Goal: Transaction & Acquisition: Purchase product/service

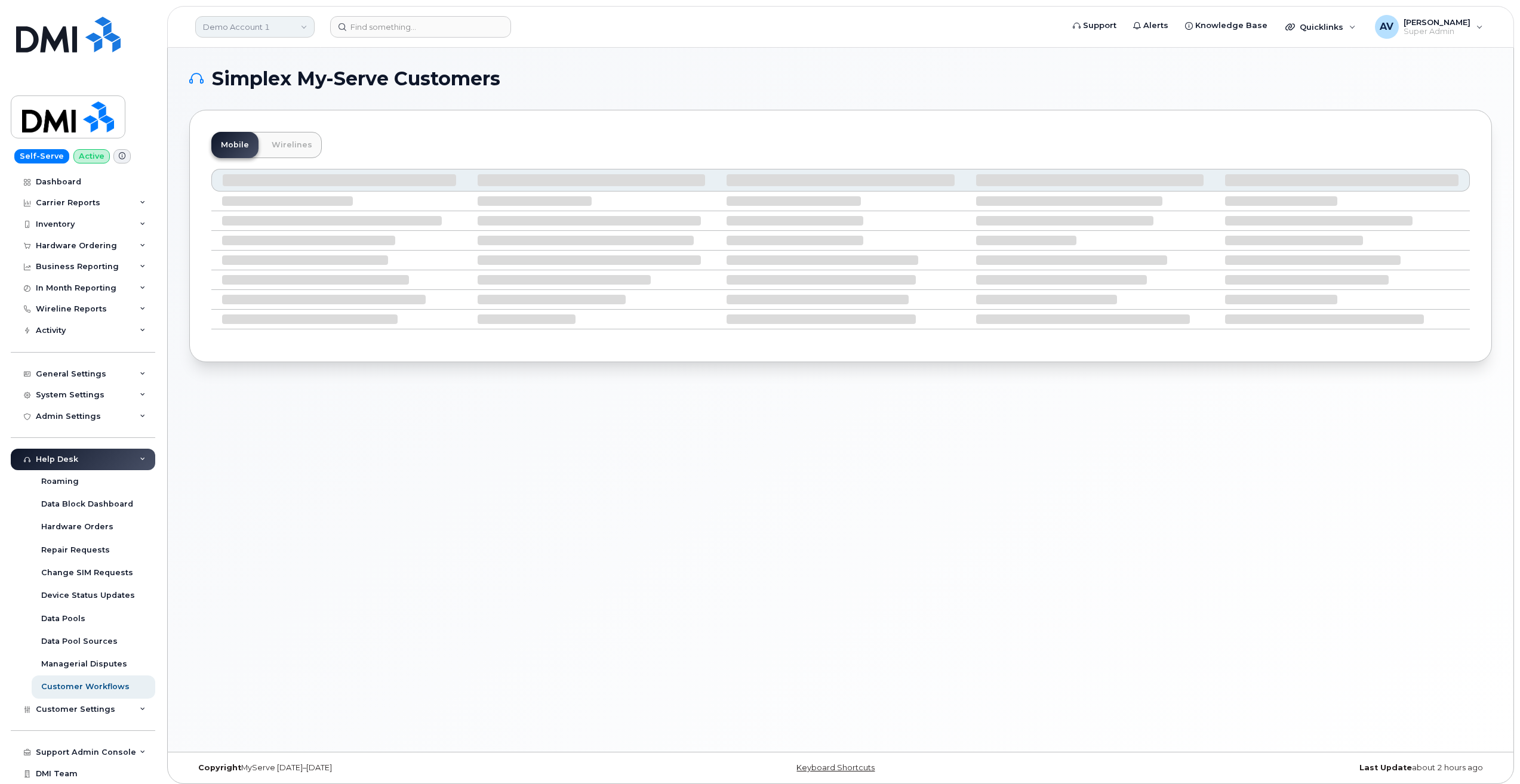
click at [274, 22] on link "Demo Account 1" at bounding box center [255, 27] width 120 height 22
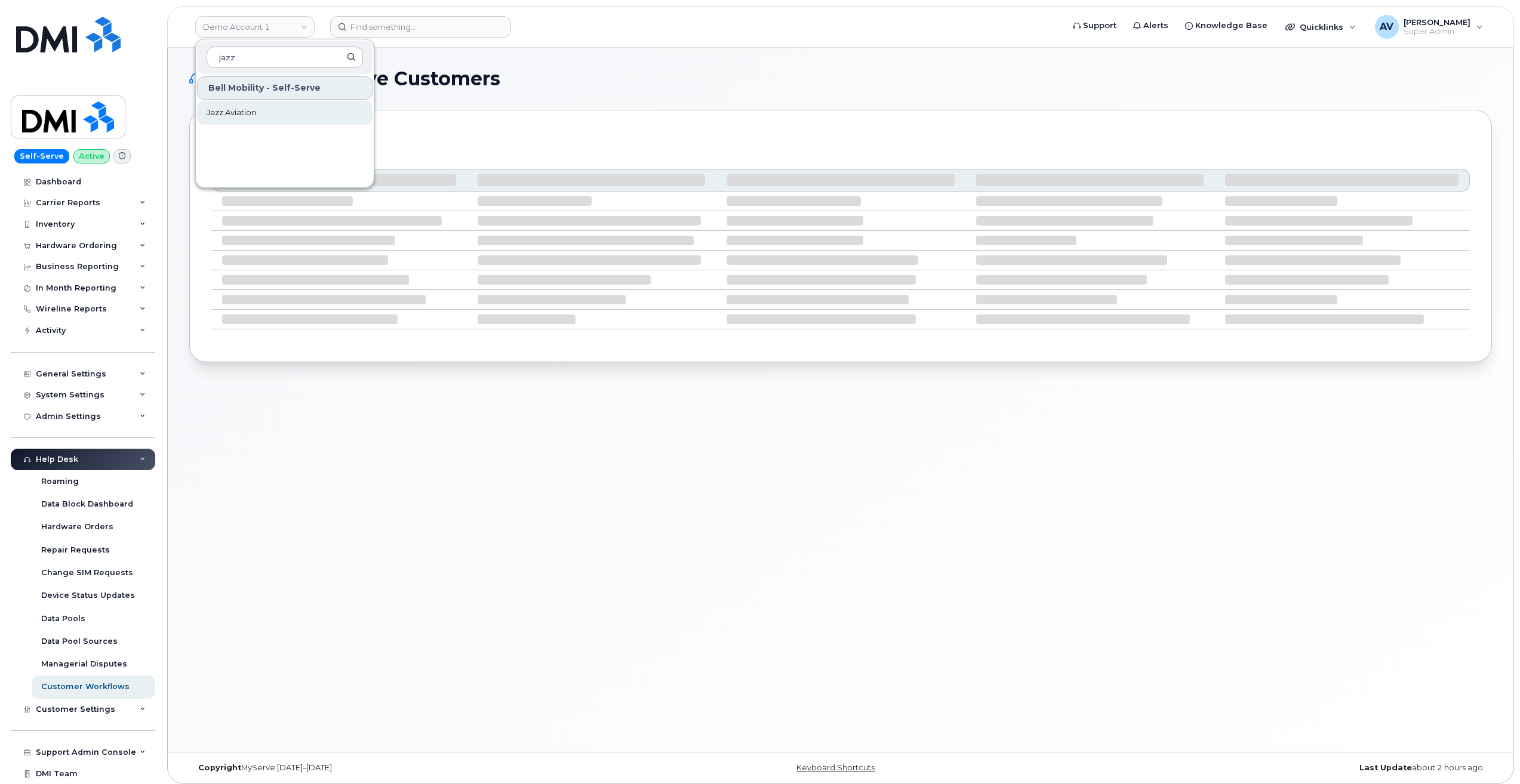
type input "jazz"
click at [287, 117] on link "Jazz Aviation" at bounding box center [285, 113] width 176 height 24
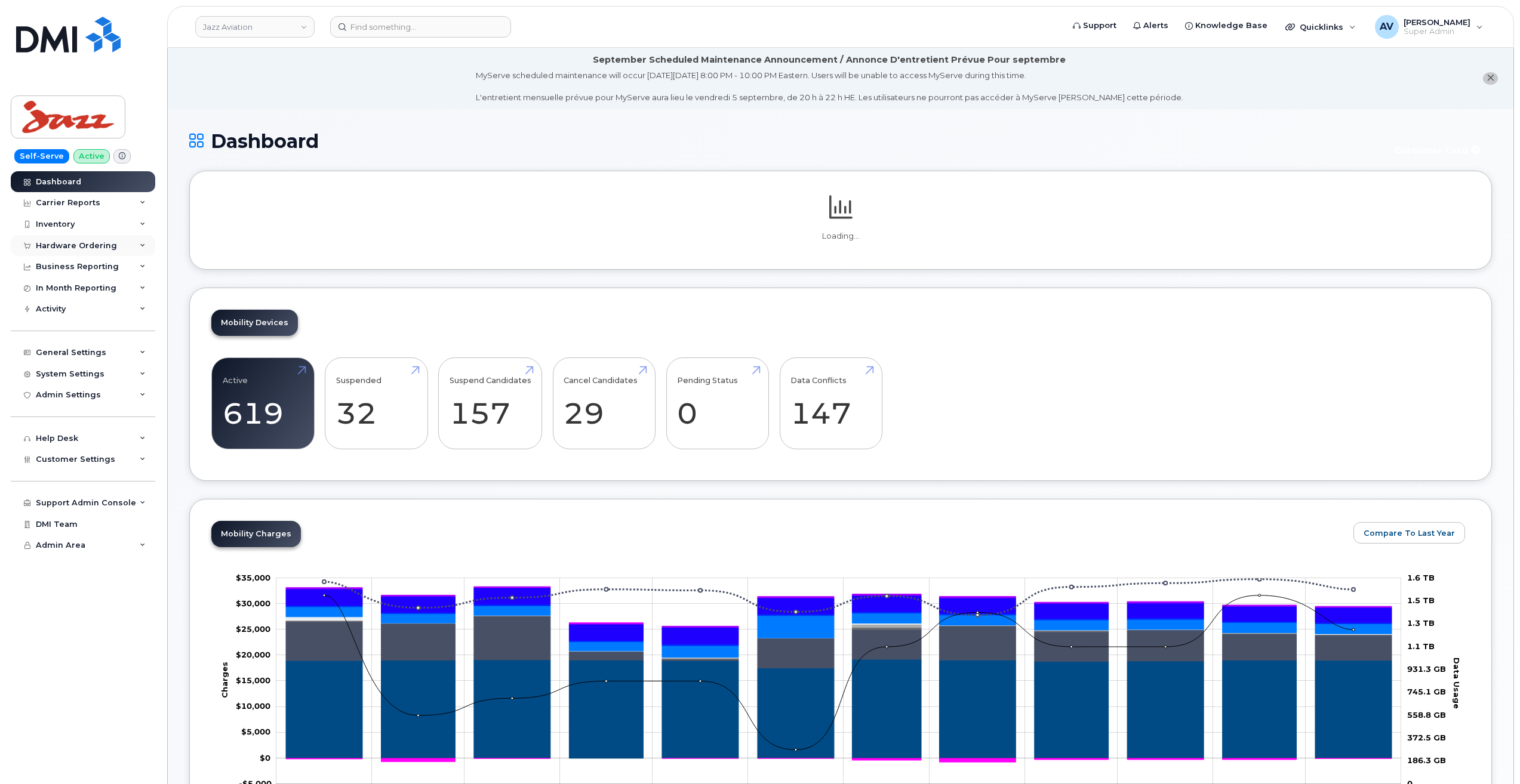
click at [103, 240] on div "Hardware Ordering" at bounding box center [83, 246] width 145 height 22
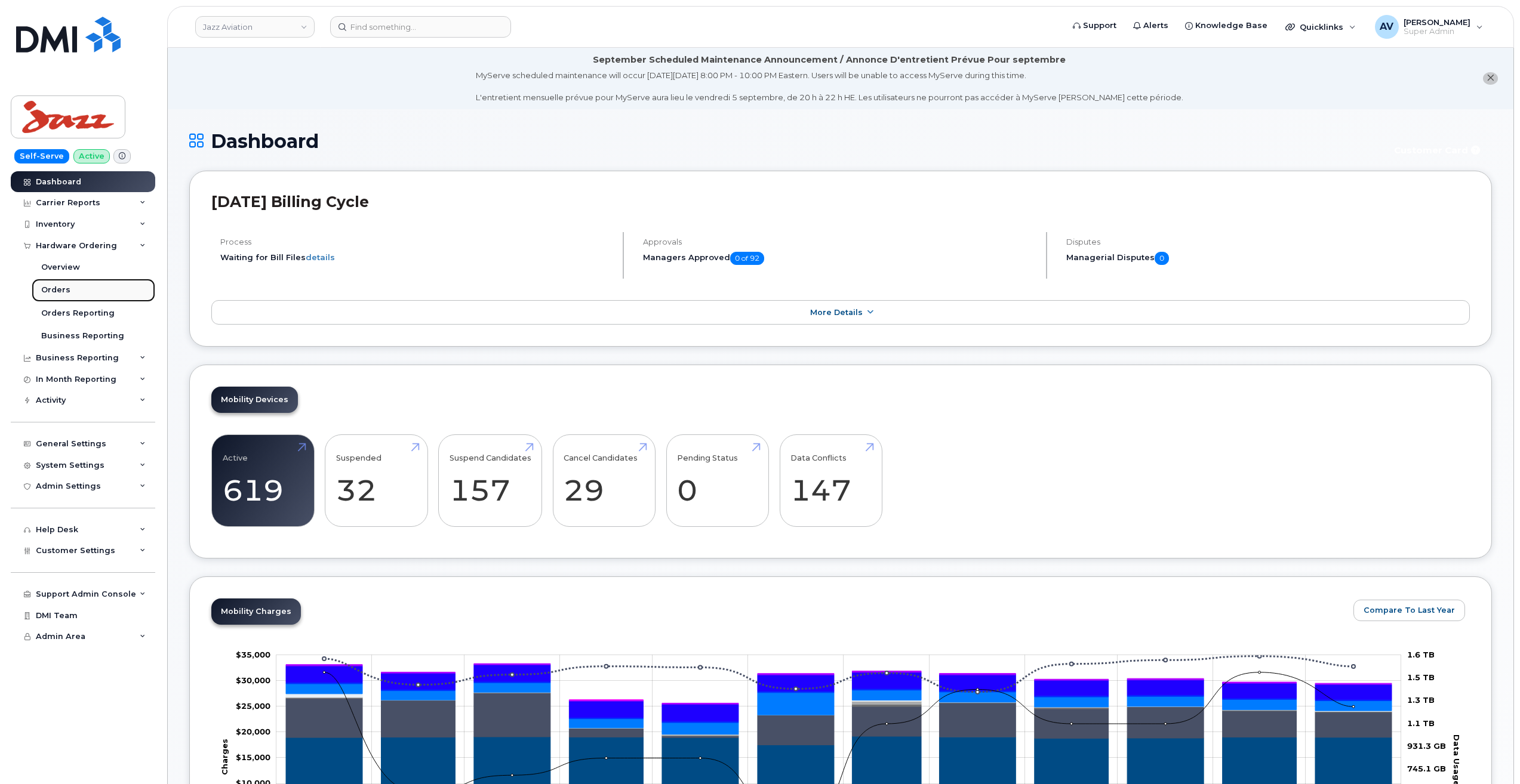
click at [73, 288] on link "Orders" at bounding box center [93, 290] width 124 height 23
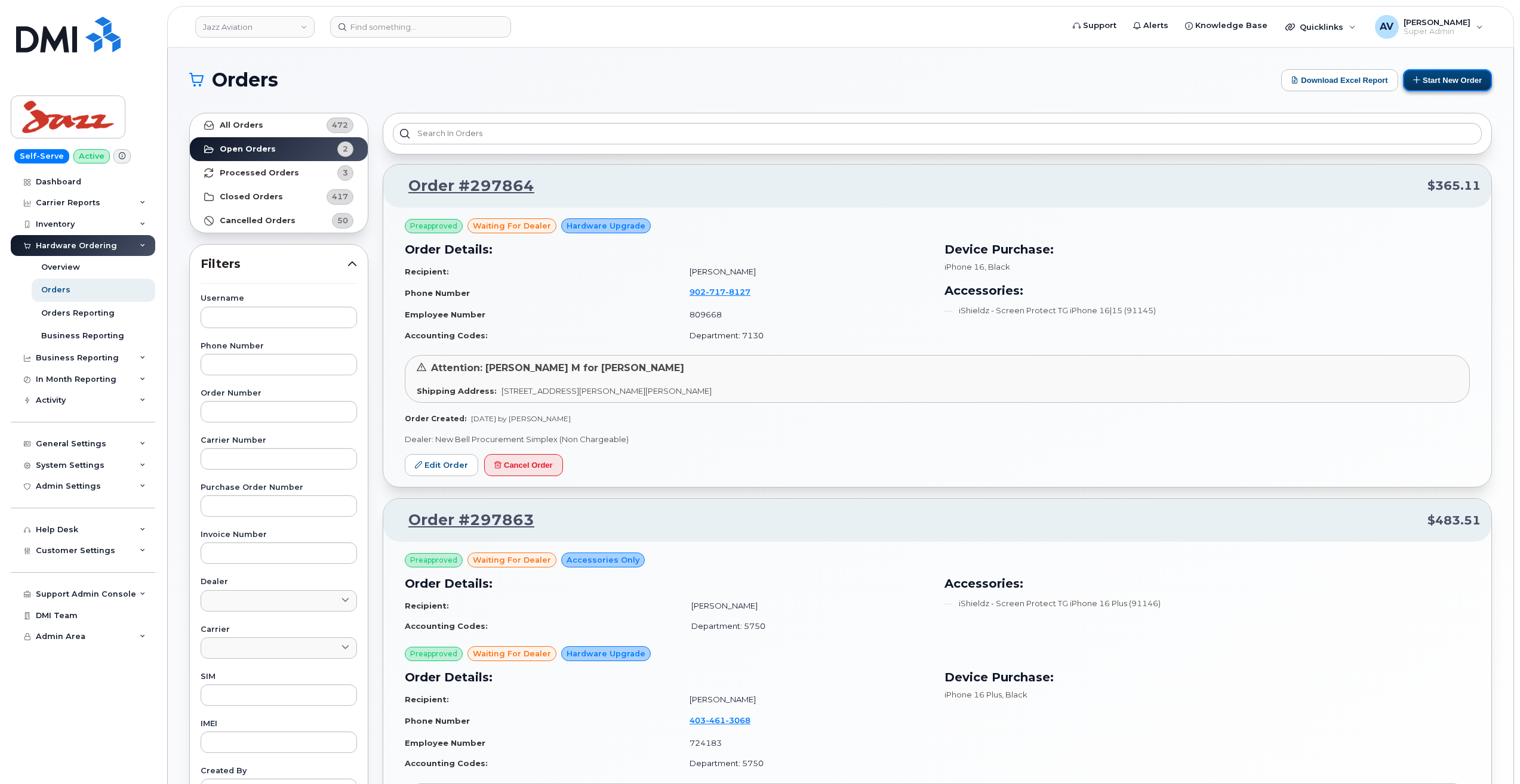
click at [1426, 76] on button "Start New Order" at bounding box center [1447, 80] width 89 height 22
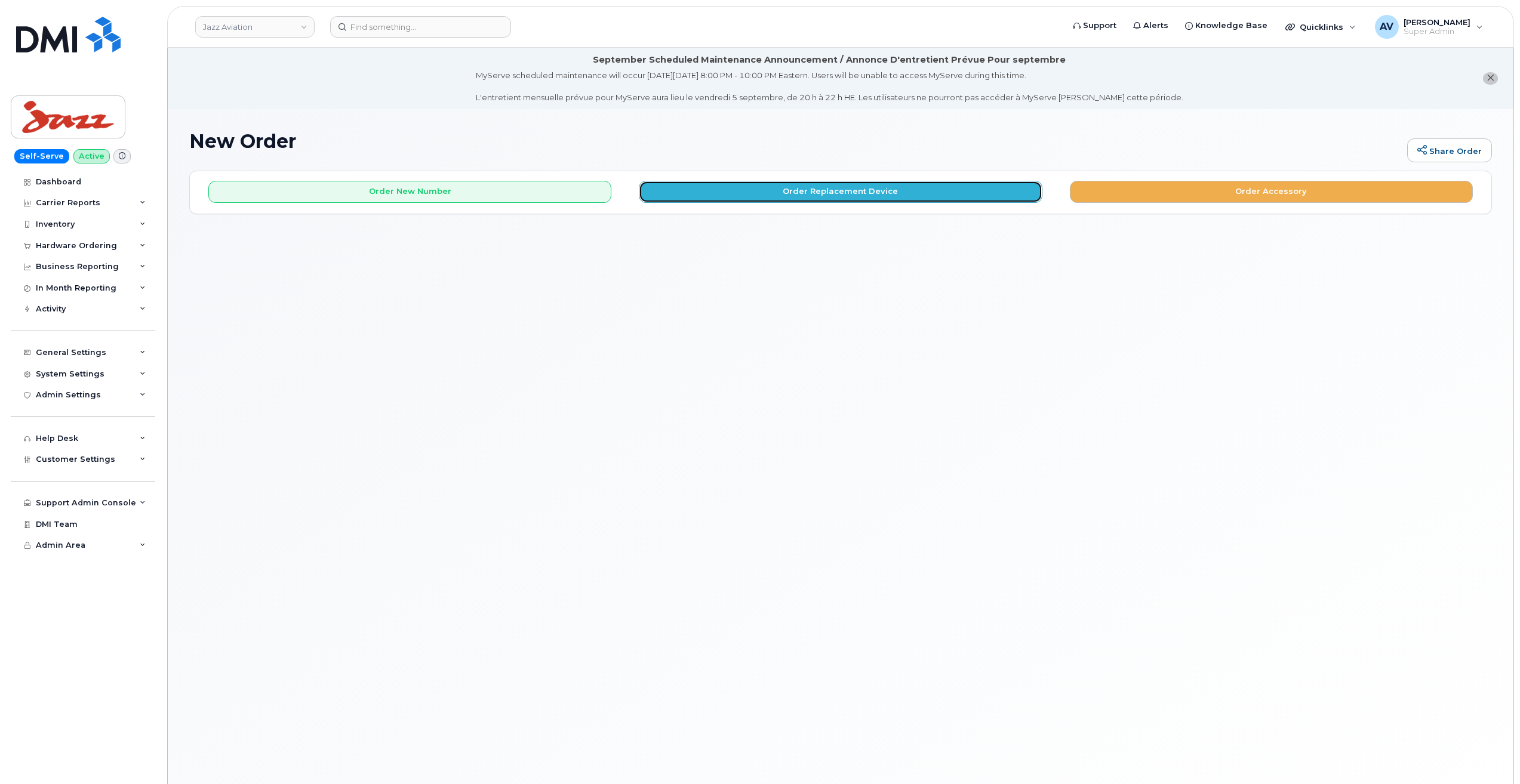
click at [763, 201] on button "Order Replacement Device" at bounding box center [840, 192] width 403 height 22
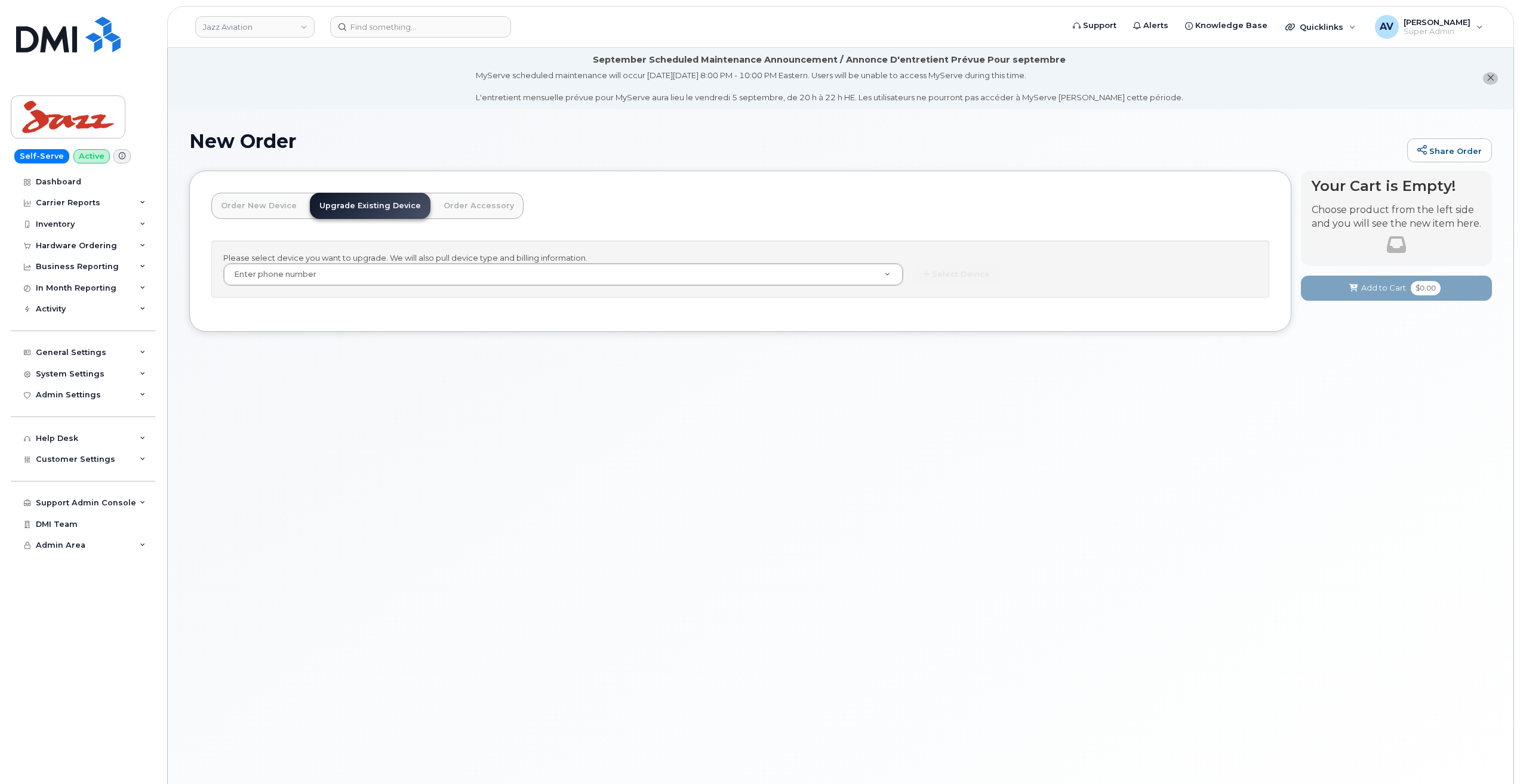
click at [246, 205] on link "Order New Device" at bounding box center [259, 206] width 95 height 26
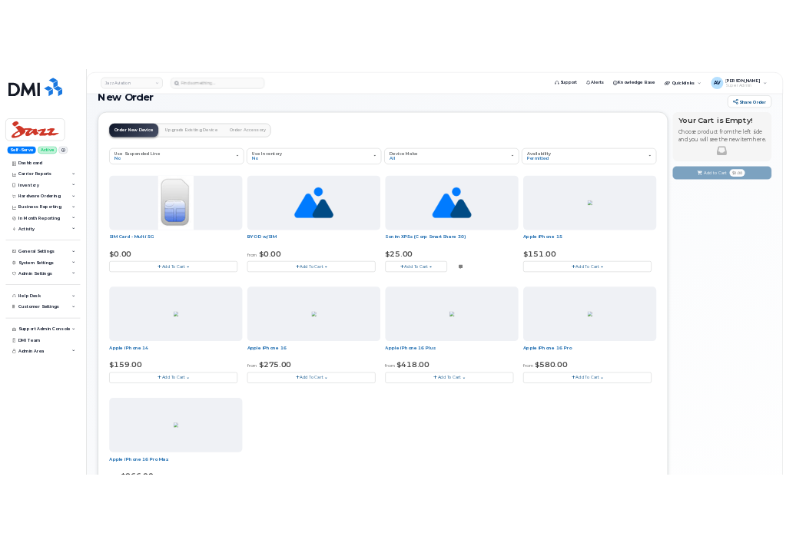
scroll to position [364, 0]
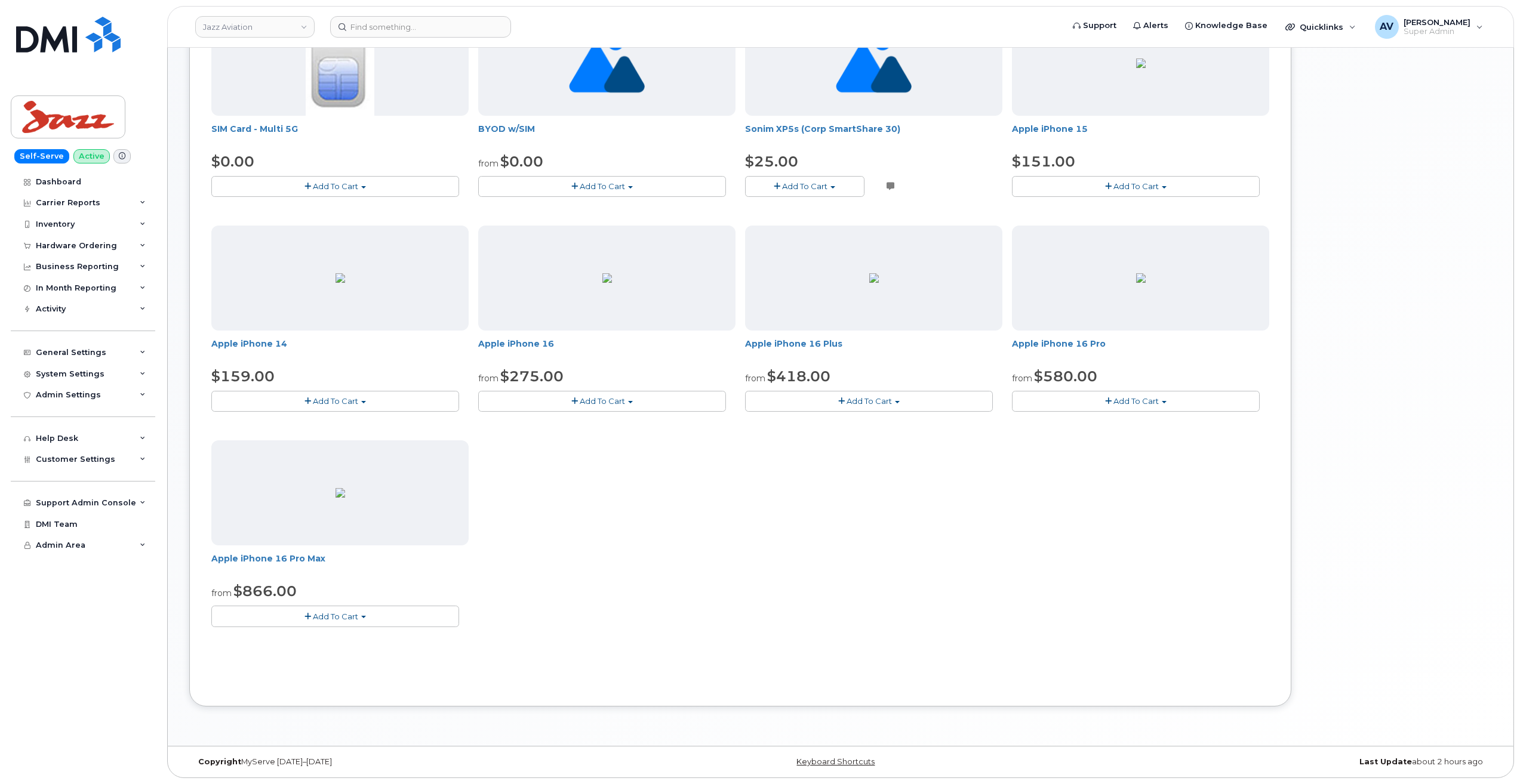
click at [339, 498] on img at bounding box center [340, 493] width 9 height 9
click at [334, 620] on span "Add To Cart" at bounding box center [336, 616] width 45 height 9
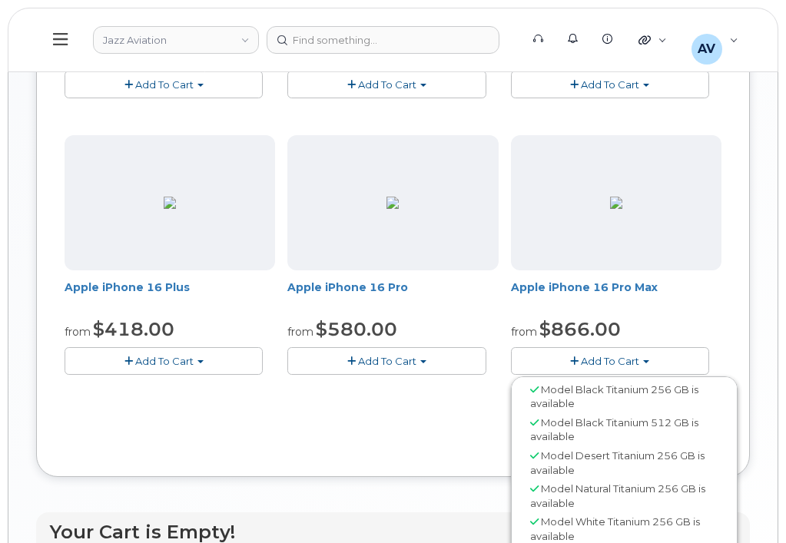
scroll to position [3, 0]
